Goal: Task Accomplishment & Management: Use online tool/utility

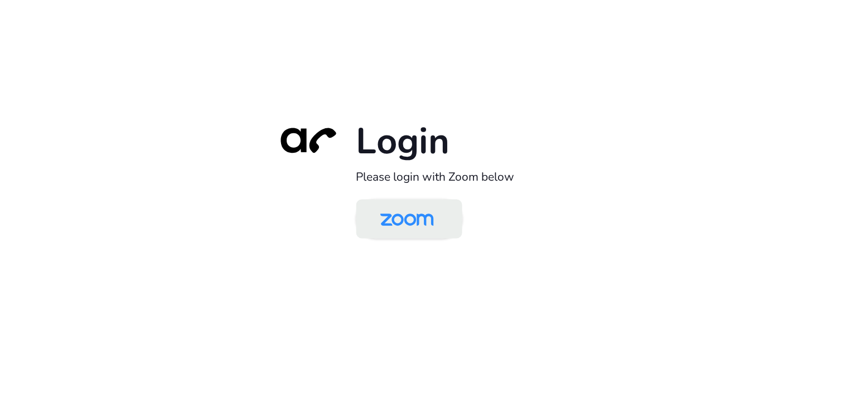
click at [387, 237] on img at bounding box center [407, 220] width 77 height 36
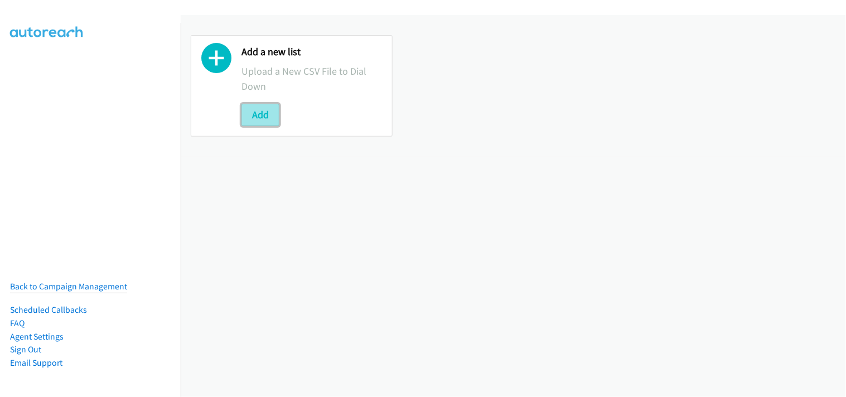
click at [249, 118] on button "Add" at bounding box center [261, 115] width 38 height 22
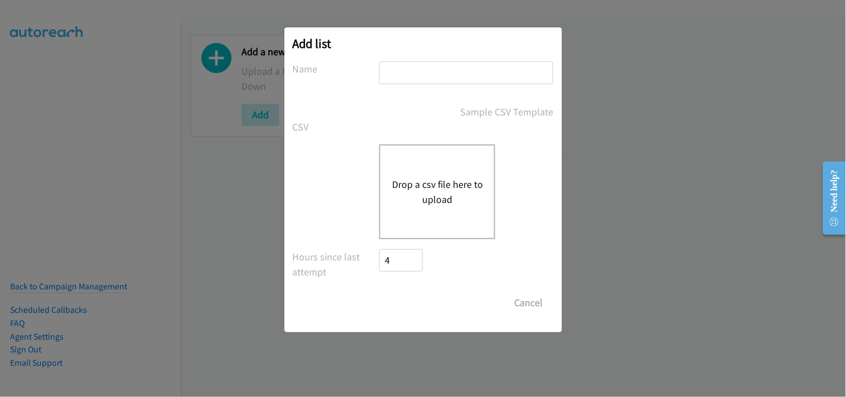
click at [434, 60] on div "Add list No phone fields were returned for that Report or List View Please uplo…" at bounding box center [423, 179] width 278 height 305
click at [434, 69] on input "text" at bounding box center [466, 72] width 174 height 23
type input "PDK File"
click at [436, 195] on button "Drop a csv file here to upload" at bounding box center [437, 192] width 91 height 30
click at [442, 81] on input "PDK File" at bounding box center [466, 72] width 174 height 23
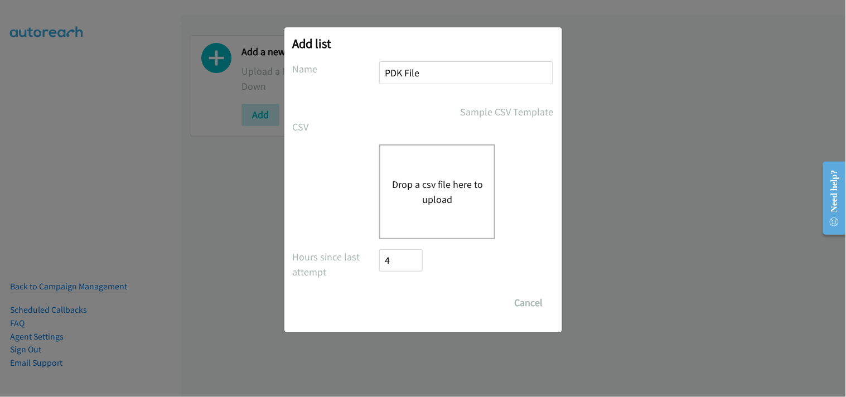
click at [528, 211] on div "Drop a csv file here to upload" at bounding box center [466, 191] width 174 height 95
click at [427, 75] on input "PDK File" at bounding box center [466, 72] width 174 height 23
click at [405, 73] on input "PDK File" at bounding box center [466, 72] width 174 height 23
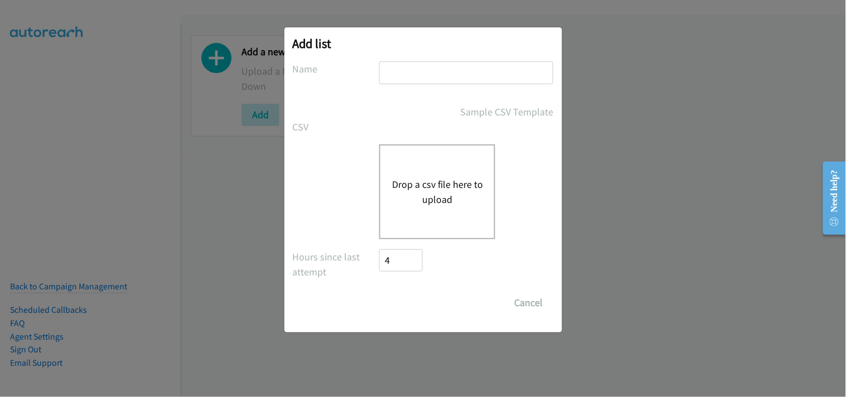
click at [407, 75] on input "text" at bounding box center [466, 72] width 174 height 23
click at [416, 65] on input "text" at bounding box center [466, 72] width 174 height 23
type input "D"
type input "Mediacom Dell"
click at [449, 191] on button "Drop a csv file here to upload" at bounding box center [437, 192] width 91 height 30
